Goal: Check status: Check status

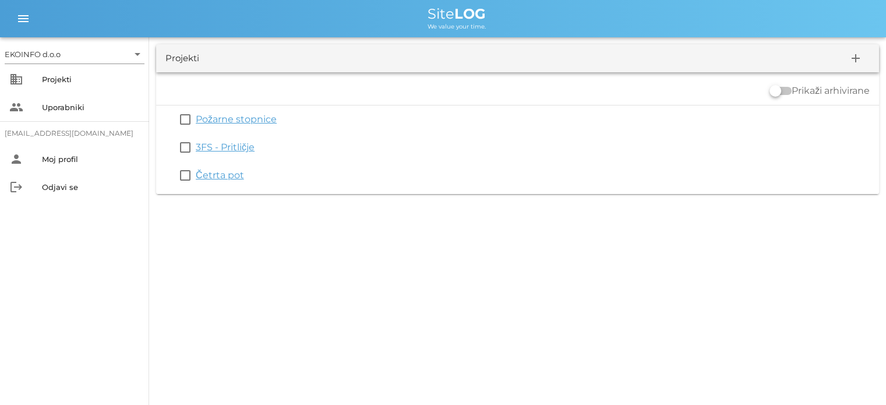
drag, startPoint x: 218, startPoint y: 173, endPoint x: 234, endPoint y: 190, distance: 23.1
click at [218, 173] on link "Četrta pot" at bounding box center [220, 175] width 48 height 11
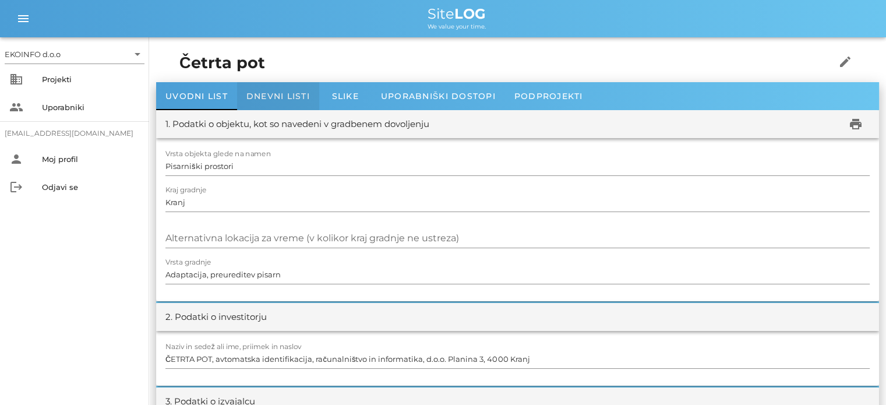
click at [276, 96] on span "Dnevni listi" at bounding box center [279, 96] width 64 height 10
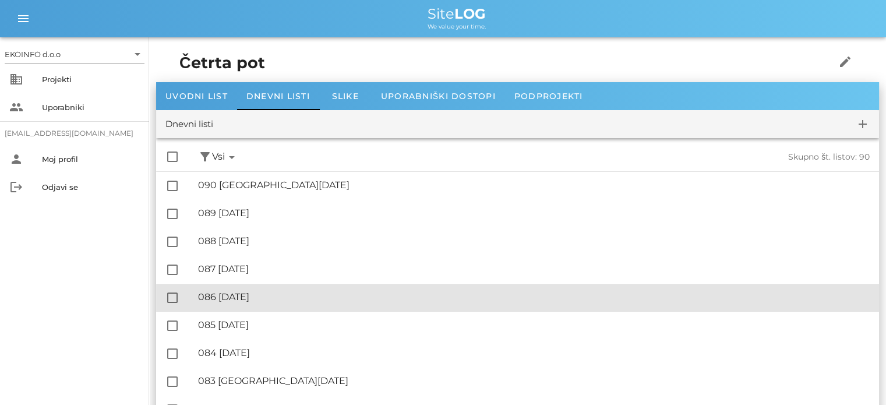
click at [264, 297] on div "🔏 086 [DATE]" at bounding box center [534, 296] width 672 height 11
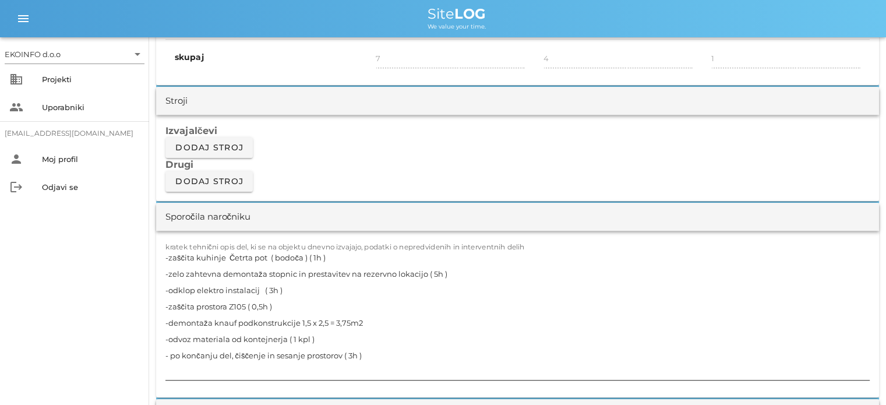
scroll to position [991, 0]
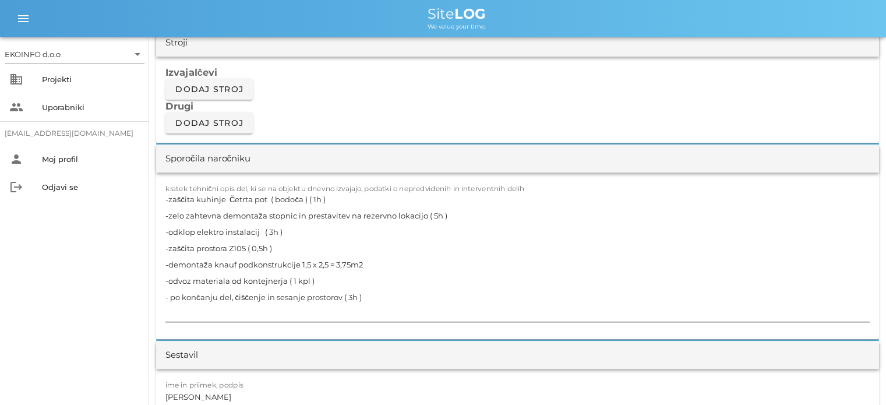
click at [448, 214] on textarea "-zaščita kuhinje Četrta pot ( bodoča ) ( 1h ) -zelo zahtevna demontaža stopnic …" at bounding box center [518, 256] width 705 height 131
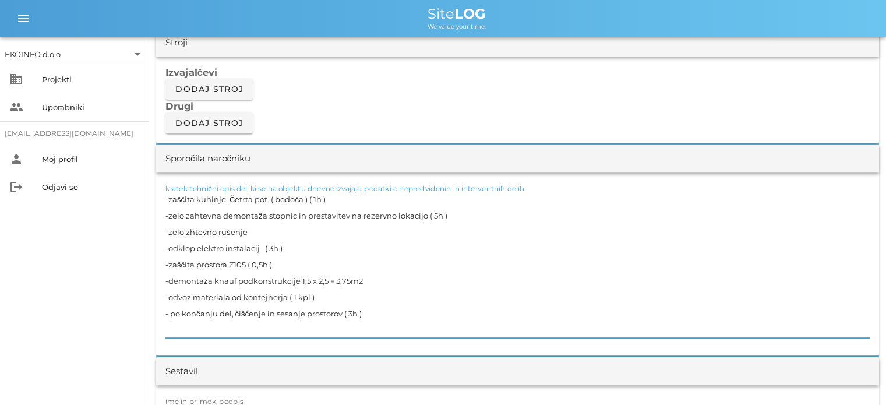
click at [190, 228] on textarea "-zaščita kuhinje Četrta pot ( bodoča ) ( 1h ) -zelo zahtevna demontaža stopnic …" at bounding box center [518, 264] width 705 height 147
click at [251, 230] on textarea "-zaščita kuhinje Četrta pot ( bodoča ) ( 1h ) -zelo zahtevna demontaža stopnic …" at bounding box center [518, 264] width 705 height 147
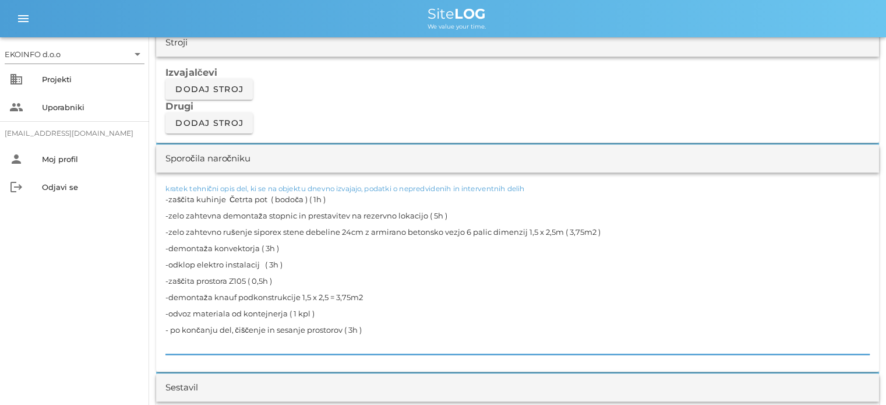
type textarea "-zaščita kuhinje Četrta pot ( bodoča ) ( 1h ) -zelo zahtevna demontaža stopnic …"
click at [323, 221] on textarea "-zaščita kuhinje Četrta pot ( bodoča ) ( 1h ) -zelo zahtevna demontaža stopnic …" at bounding box center [518, 272] width 705 height 163
drag, startPoint x: 330, startPoint y: 206, endPoint x: 330, endPoint y: 216, distance: 9.3
click at [330, 207] on textarea "-zaščita kuhinje Četrta pot ( bodoča ) ( 1h ) -zelo zahtevna demontaža stopnic …" at bounding box center [518, 272] width 705 height 163
click at [328, 230] on textarea "-zaščita kuhinje Četrta pot ( bodoča ) ( 1h ) -zelo zahtevna demontaža stopnic …" at bounding box center [518, 272] width 705 height 163
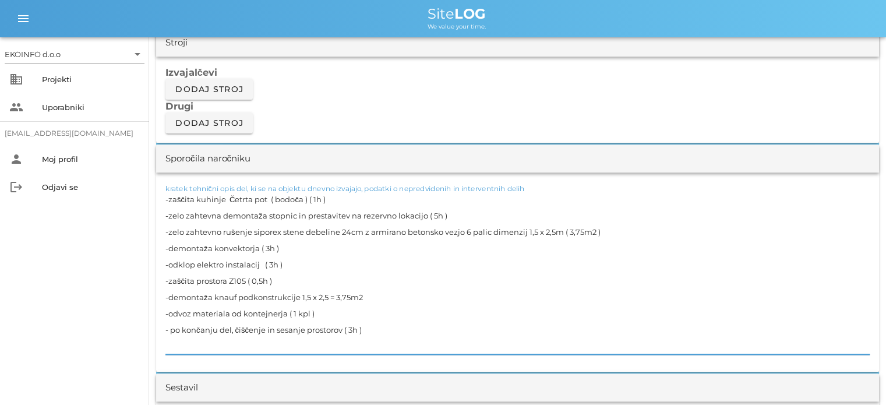
drag, startPoint x: 559, startPoint y: 229, endPoint x: 596, endPoint y: 230, distance: 36.1
click at [545, 230] on textarea "-zaščita kuhinje Četrta pot ( bodoča ) ( 1h ) -zelo zahtevna demontaža stopnic …" at bounding box center [518, 272] width 705 height 163
drag, startPoint x: 604, startPoint y: 232, endPoint x: 170, endPoint y: 237, distance: 434.2
click at [170, 237] on textarea "-zaščita kuhinje Četrta pot ( bodoča ) ( 1h ) -zelo zahtevna demontaža stopnic …" at bounding box center [518, 272] width 705 height 163
drag, startPoint x: 258, startPoint y: 248, endPoint x: 168, endPoint y: 243, distance: 89.3
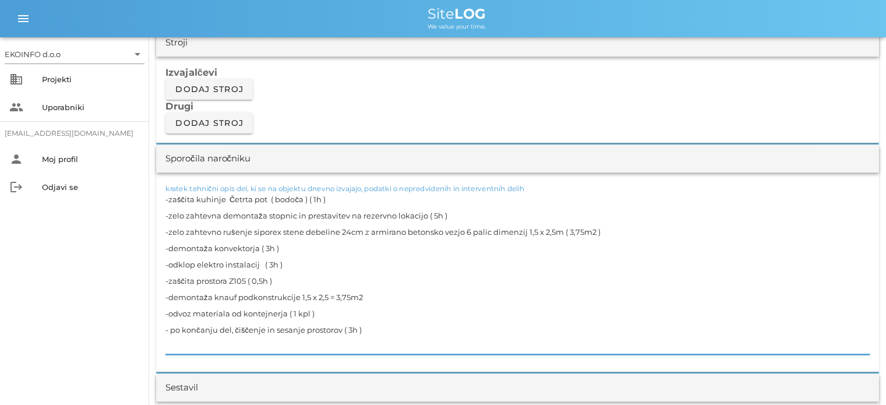
click at [168, 243] on textarea "-zaščita kuhinje Četrta pot ( bodoča ) ( 1h ) -zelo zahtevna demontaža stopnic …" at bounding box center [518, 272] width 705 height 163
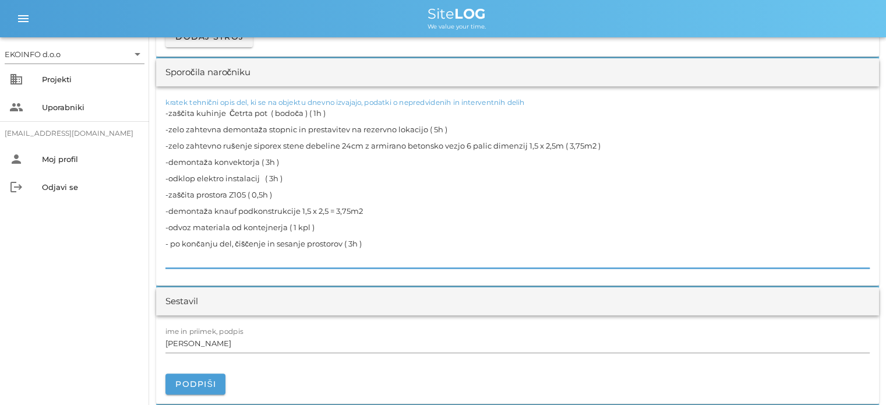
scroll to position [1166, 0]
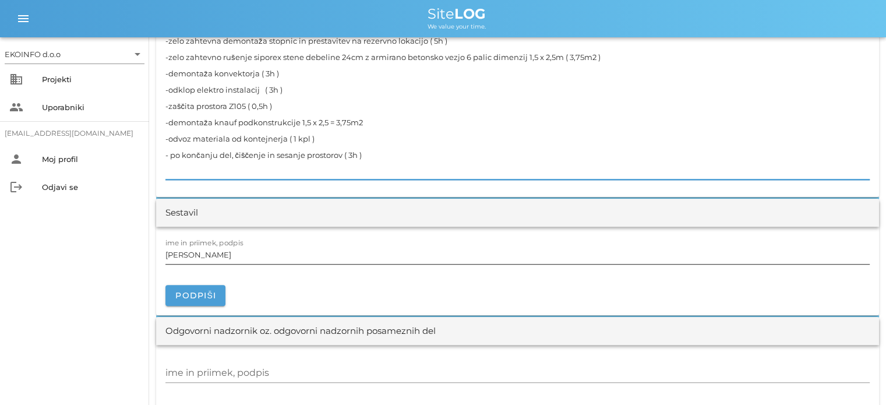
click at [227, 251] on input "[PERSON_NAME]" at bounding box center [518, 254] width 705 height 19
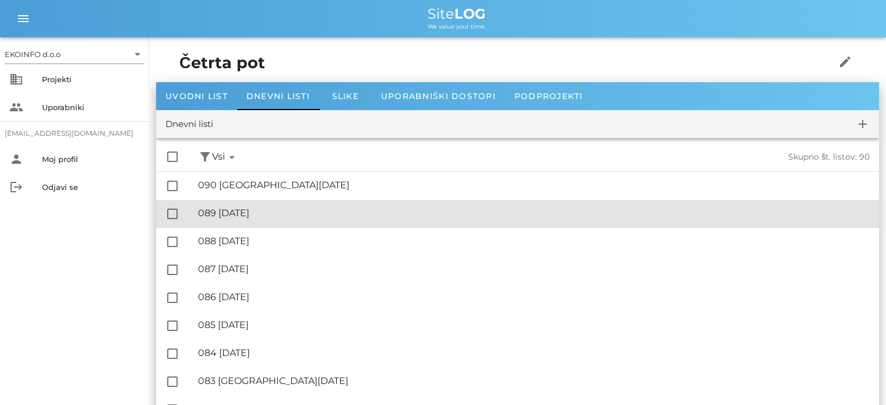
click at [240, 227] on div "🔏 089 [DATE] ✓ Podpisal: Nadzornik ✓ Podpisal: Sestavljalec ✓ Podpisal: Odgovor…" at bounding box center [534, 213] width 672 height 26
